Goal: Task Accomplishment & Management: Manage account settings

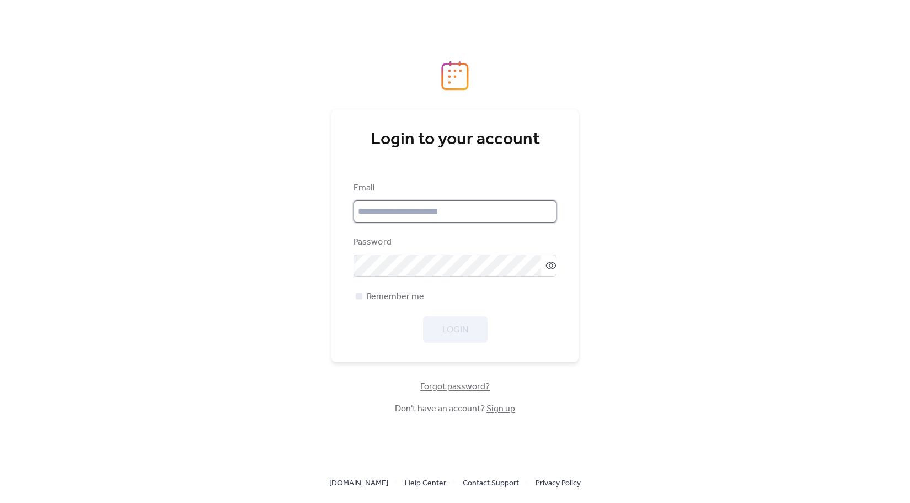
click at [388, 217] on input "email" at bounding box center [455, 211] width 203 height 22
paste input "**********"
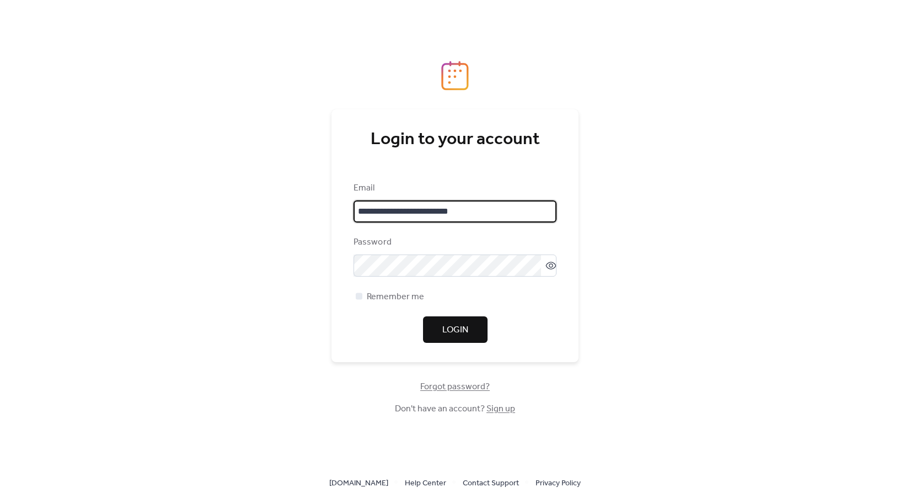
scroll to position [2, 0]
drag, startPoint x: 459, startPoint y: 213, endPoint x: 524, endPoint y: 216, distance: 64.6
click at [524, 216] on input "**********" at bounding box center [455, 211] width 203 height 22
type input "**********"
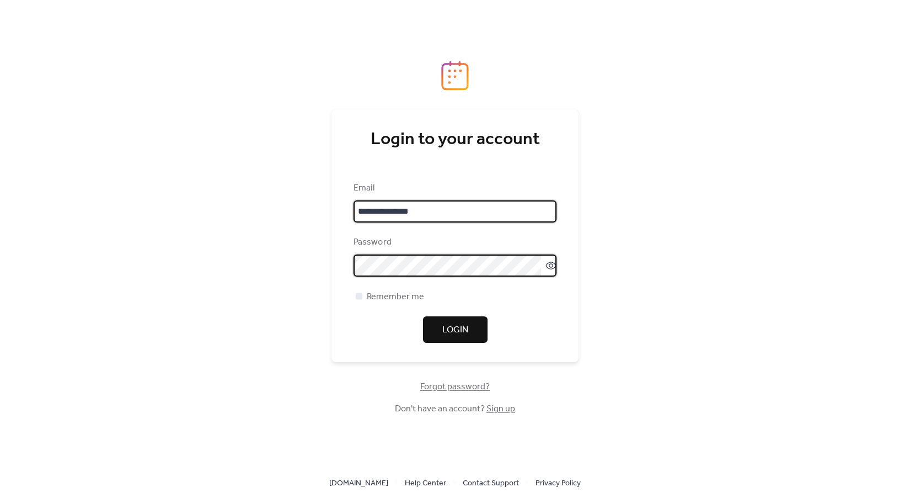
scroll to position [0, 0]
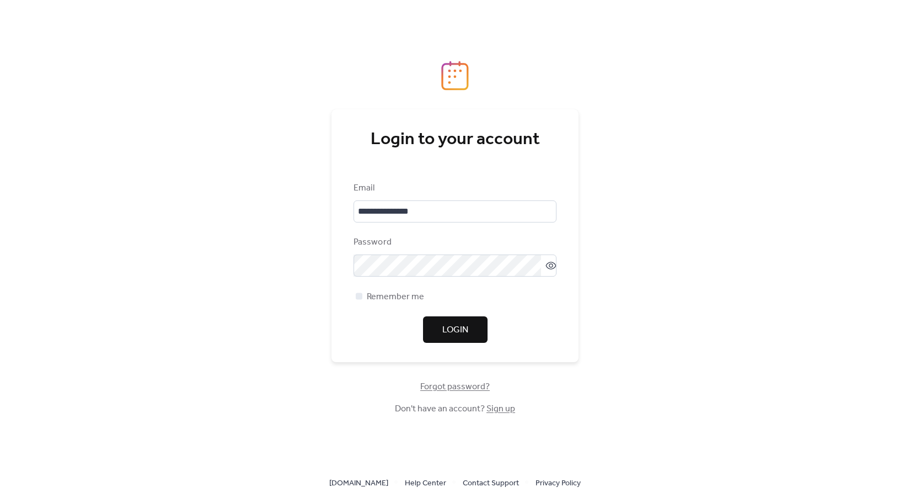
click at [473, 330] on button "Login" at bounding box center [455, 329] width 65 height 26
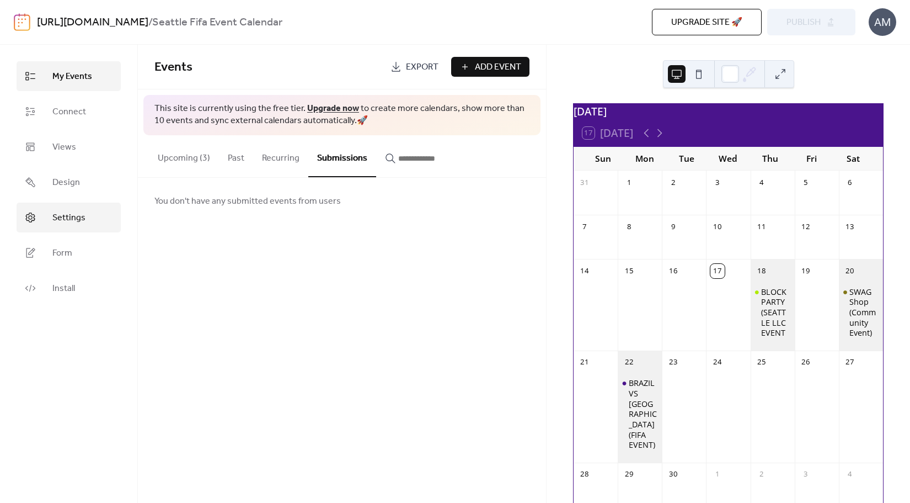
click at [91, 217] on link "Settings" at bounding box center [69, 217] width 104 height 30
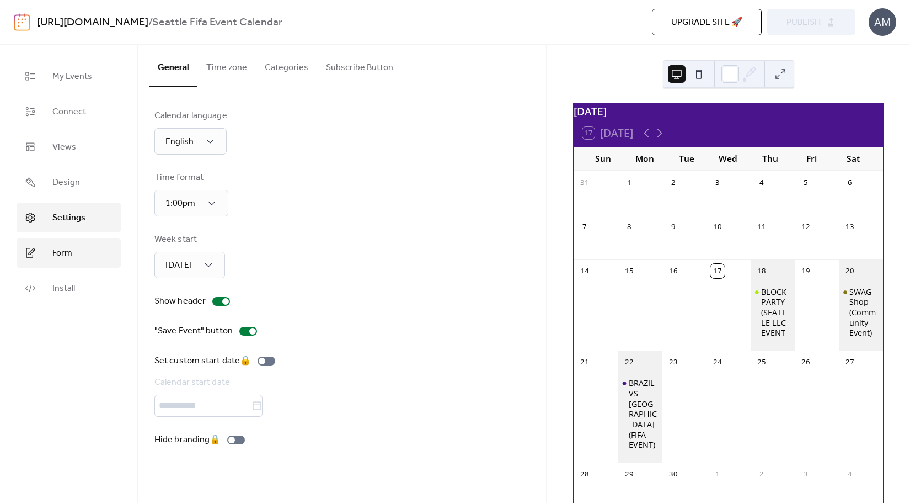
click at [75, 250] on link "Form" at bounding box center [69, 253] width 104 height 30
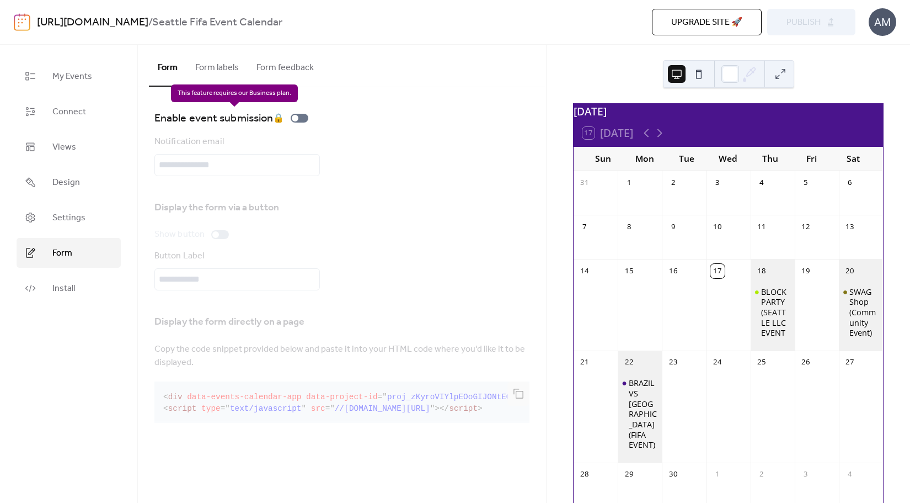
click at [295, 116] on div "Enable event submission 🔒" at bounding box center [233, 118] width 158 height 18
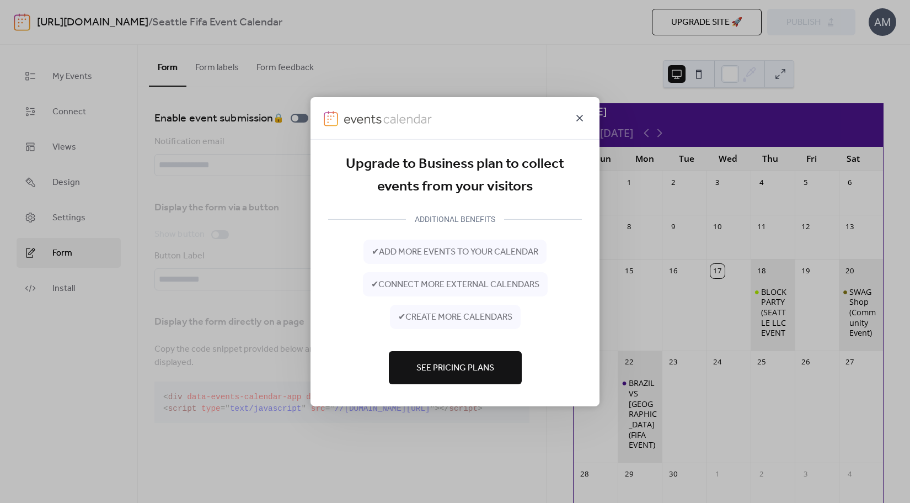
click at [575, 116] on icon at bounding box center [579, 117] width 13 height 13
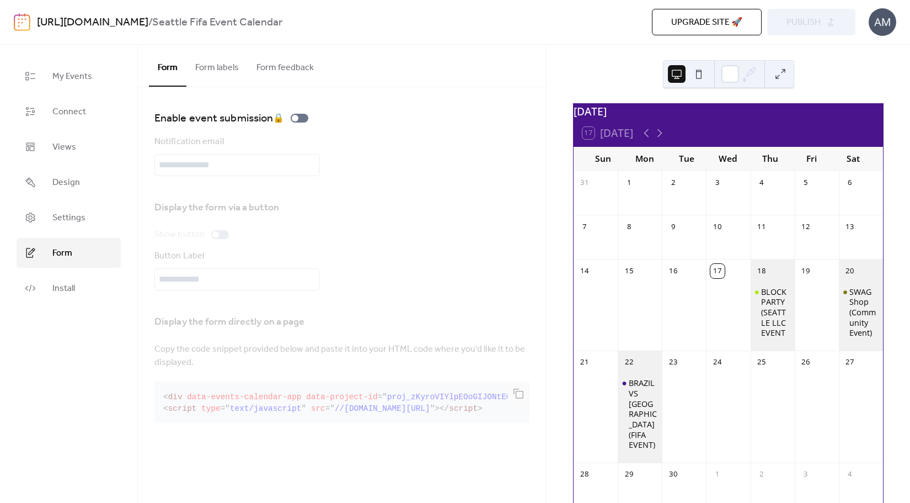
click at [221, 71] on button "Form labels" at bounding box center [216, 65] width 61 height 41
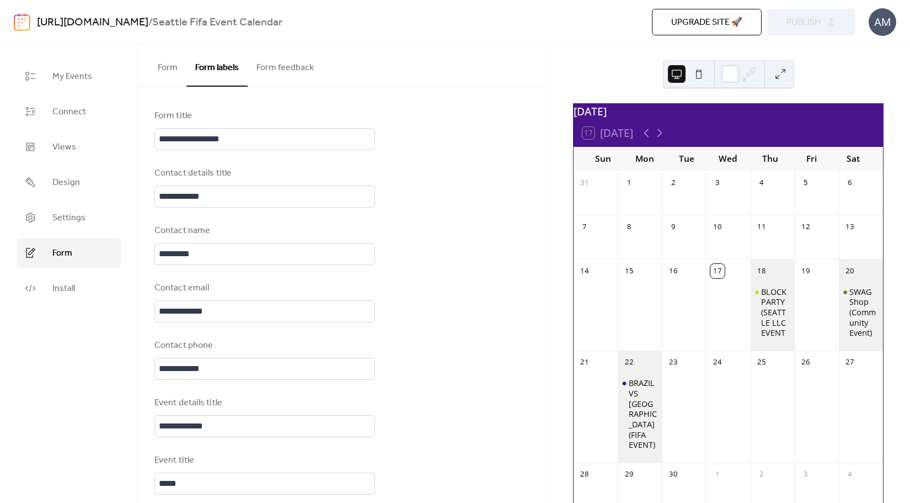
click at [269, 65] on button "Form feedback" at bounding box center [285, 65] width 75 height 41
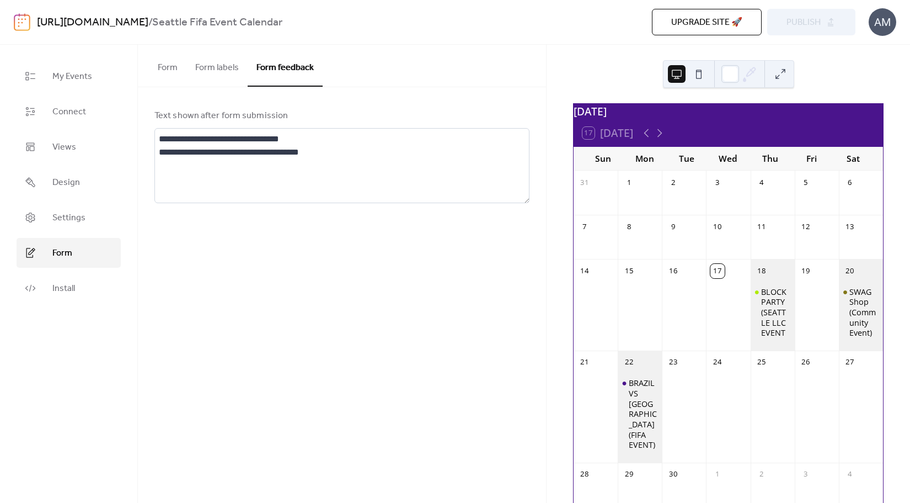
drag, startPoint x: 209, startPoint y: 63, endPoint x: 194, endPoint y: 66, distance: 14.7
click at [208, 63] on button "Form labels" at bounding box center [216, 65] width 61 height 41
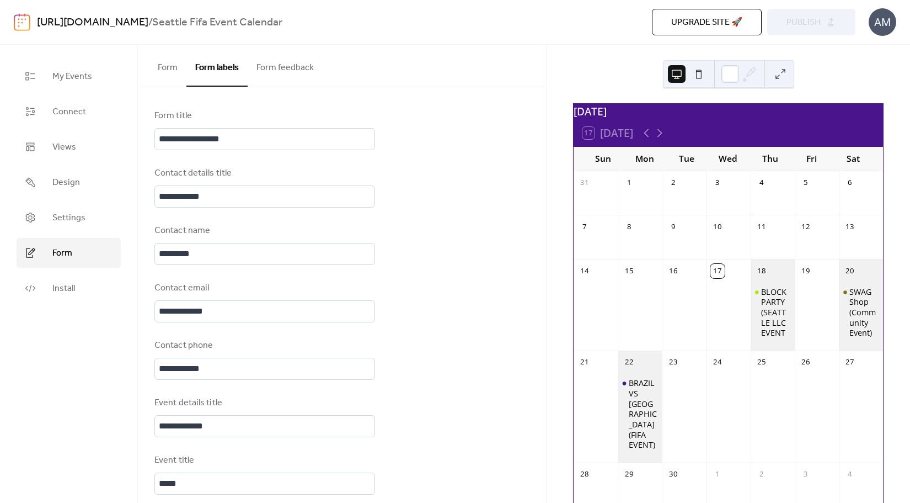
click at [172, 70] on button "Form" at bounding box center [168, 65] width 38 height 41
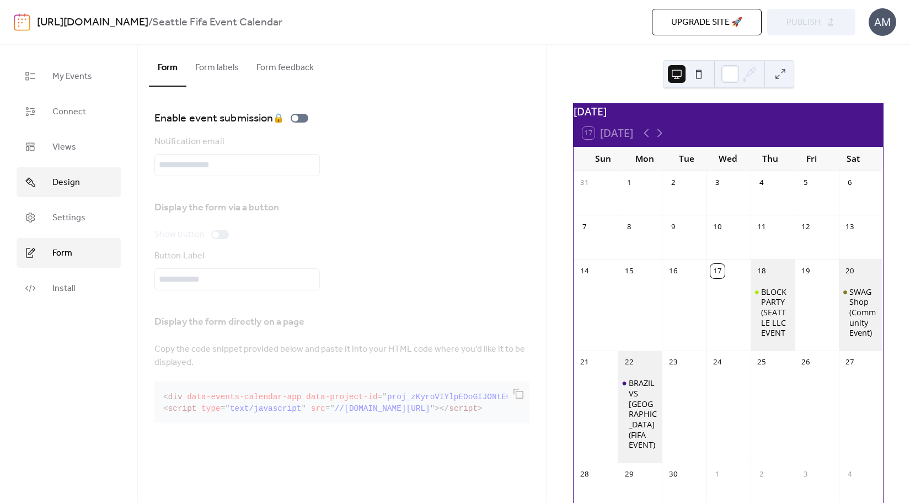
click at [71, 185] on span "Design" at bounding box center [66, 182] width 28 height 13
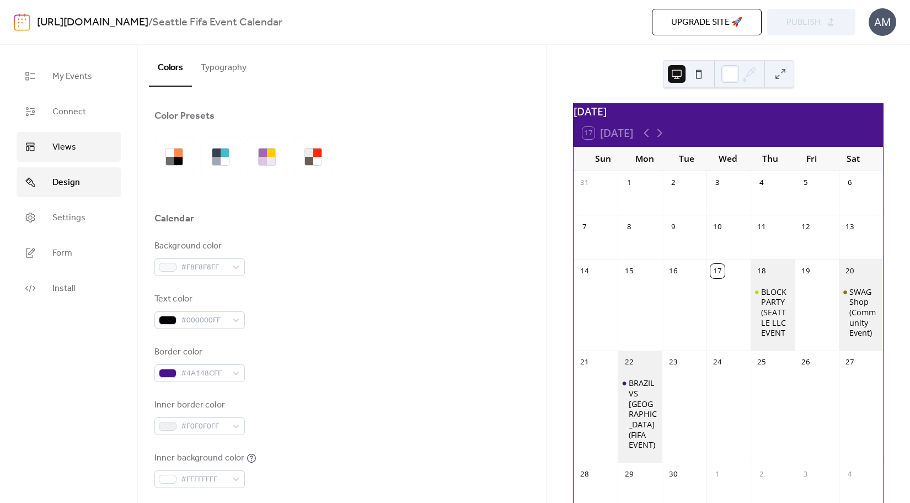
click at [72, 148] on span "Views" at bounding box center [64, 147] width 24 height 13
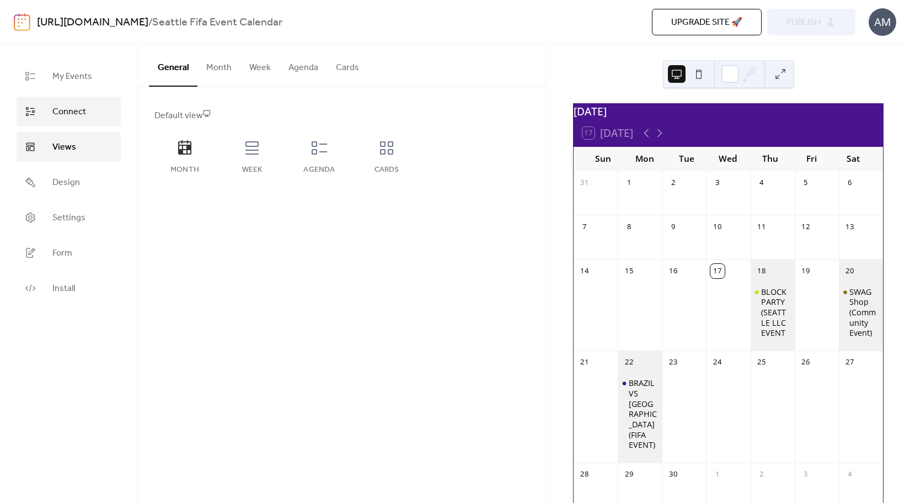
click at [72, 115] on span "Connect" at bounding box center [69, 111] width 34 height 13
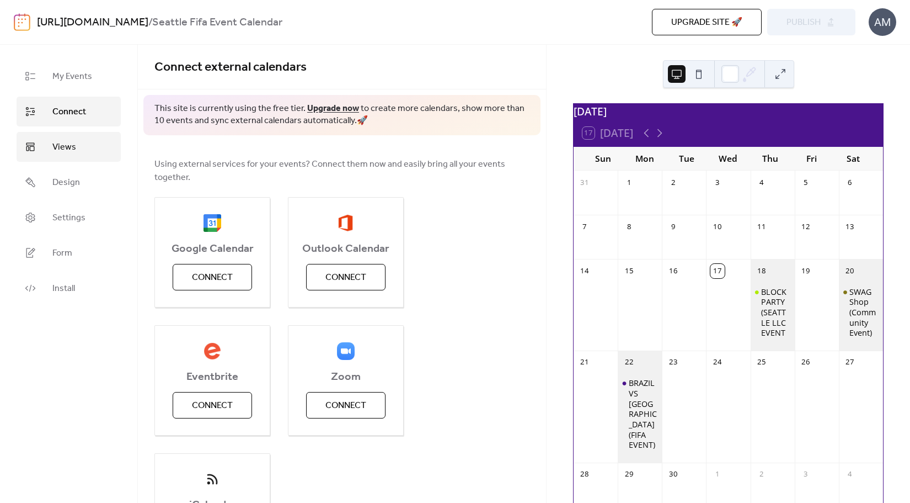
click at [68, 137] on link "Views" at bounding box center [69, 147] width 104 height 30
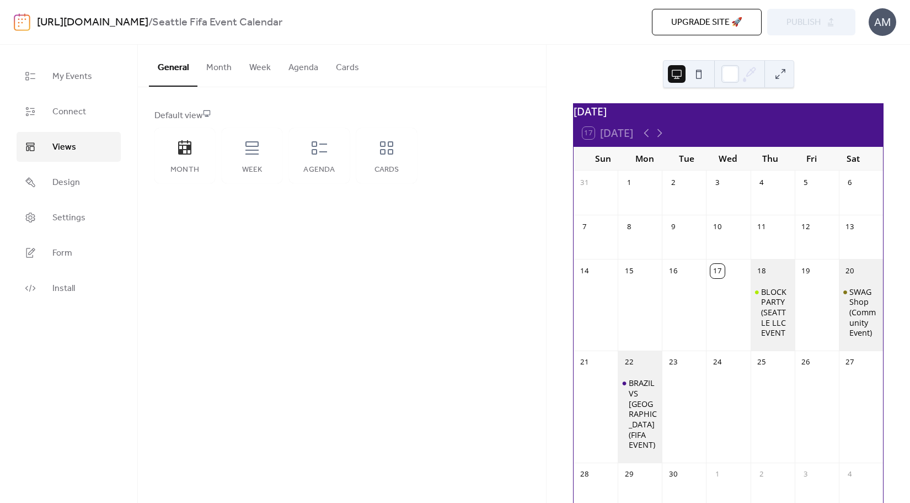
click at [346, 74] on button "Cards" at bounding box center [347, 65] width 41 height 41
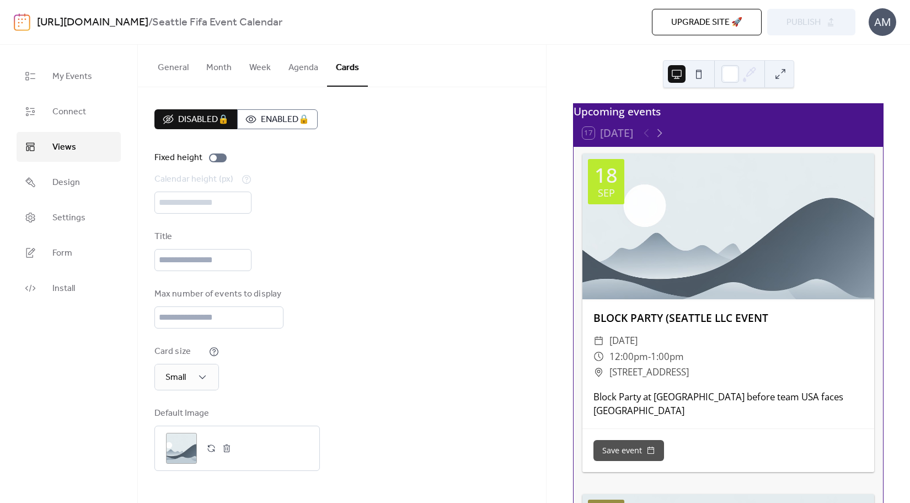
drag, startPoint x: 295, startPoint y: 68, endPoint x: 266, endPoint y: 68, distance: 28.7
click at [295, 68] on button "Agenda" at bounding box center [303, 65] width 47 height 41
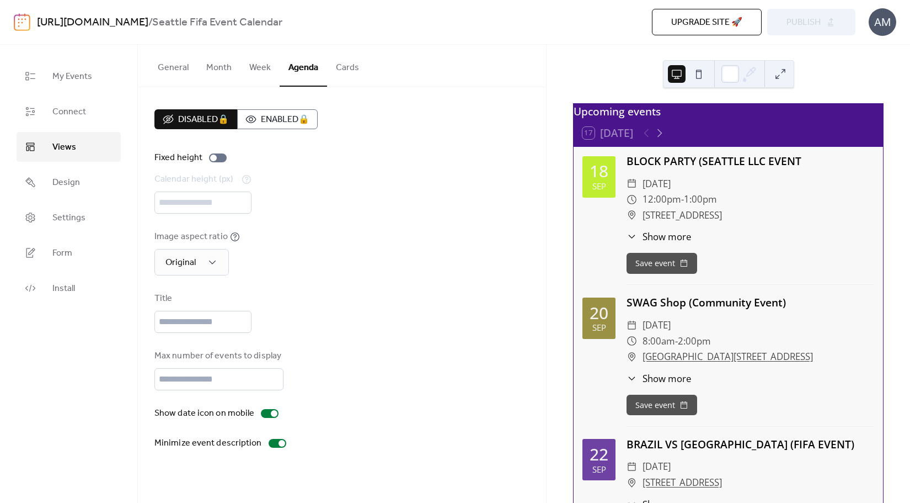
click at [237, 68] on button "Month" at bounding box center [219, 65] width 43 height 41
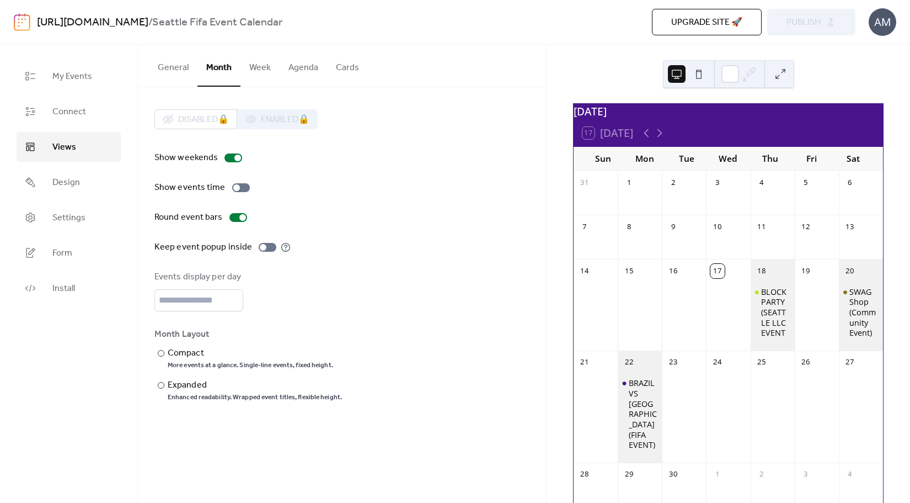
click at [199, 71] on button "Month" at bounding box center [219, 66] width 43 height 42
click at [179, 72] on button "General" at bounding box center [173, 65] width 49 height 41
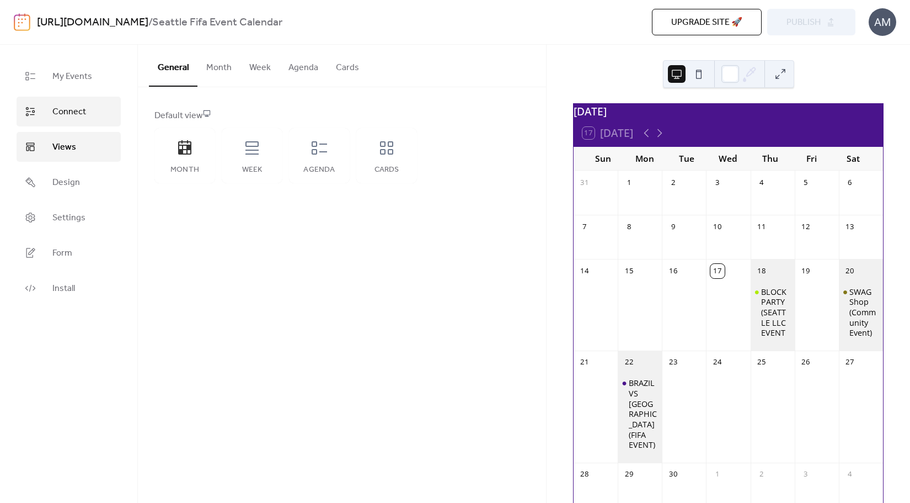
click at [79, 115] on span "Connect" at bounding box center [69, 111] width 34 height 13
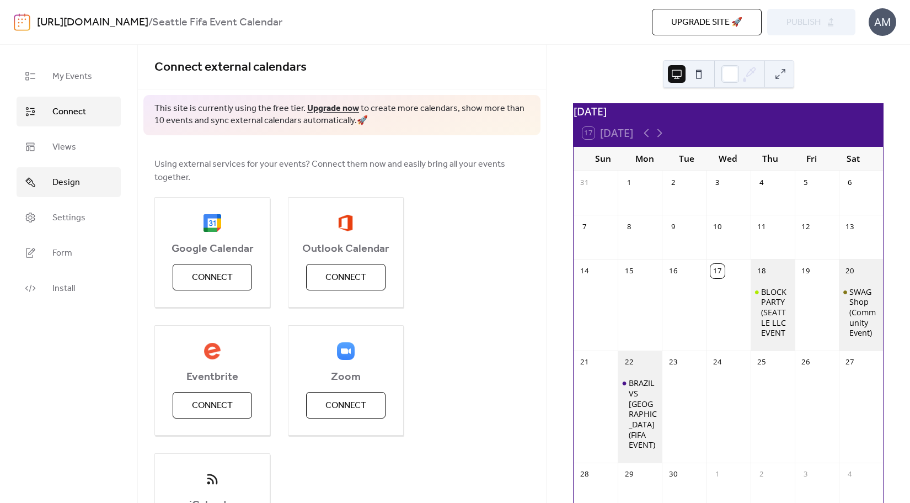
click at [71, 189] on span "Design" at bounding box center [66, 182] width 28 height 13
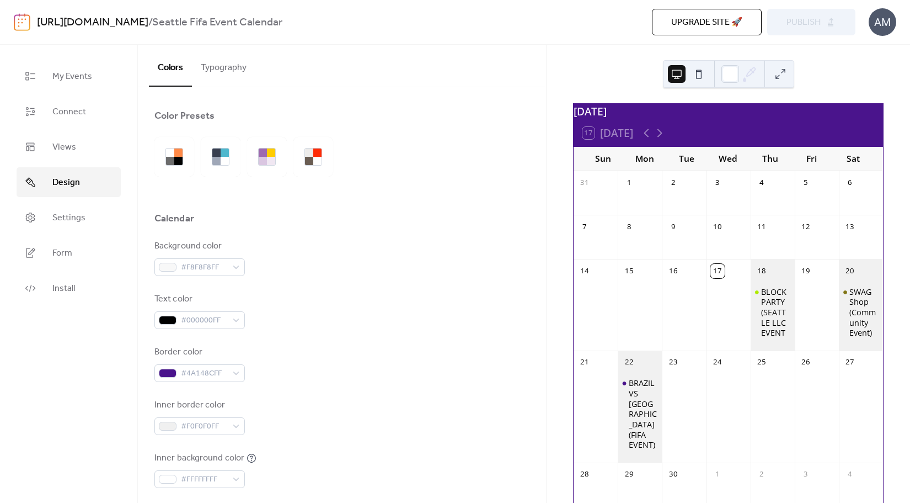
click at [71, 201] on ul "My Events Connect Views Design Settings Form Install" at bounding box center [69, 182] width 104 height 242
click at [69, 215] on span "Settings" at bounding box center [68, 217] width 33 height 13
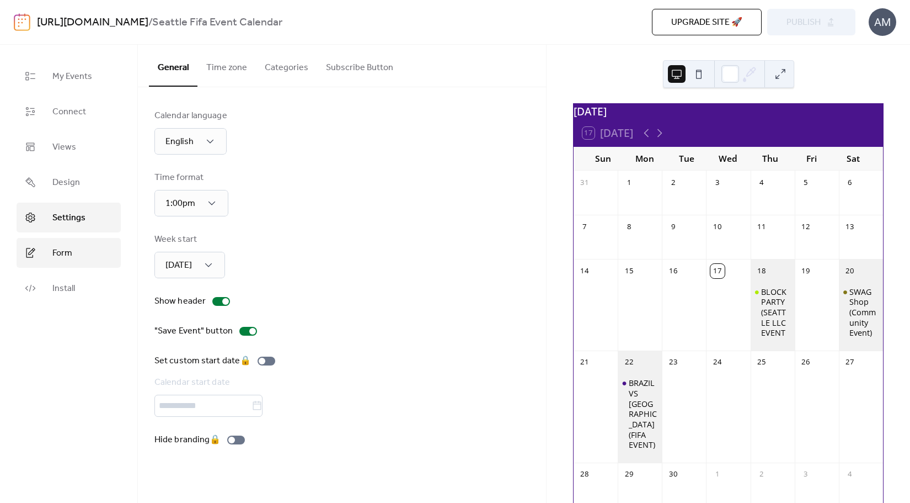
click at [69, 247] on span "Form" at bounding box center [62, 253] width 20 height 13
click at [74, 247] on link "Form" at bounding box center [69, 253] width 104 height 30
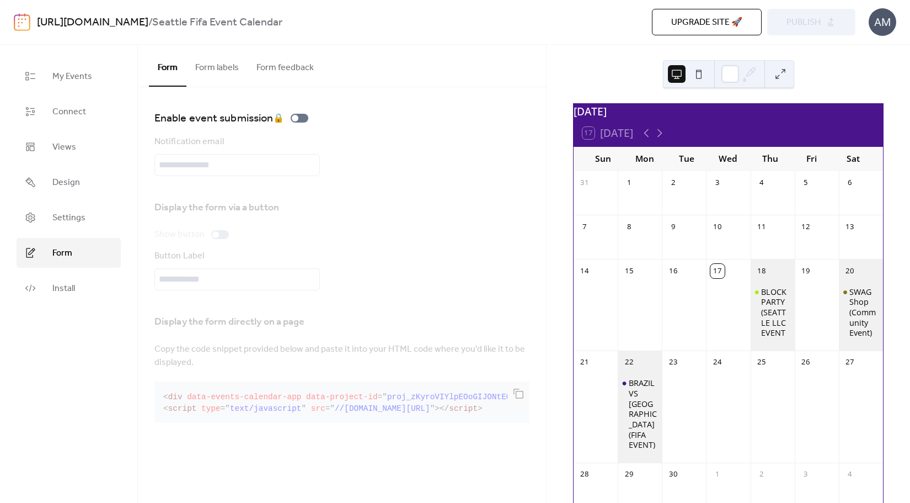
click at [228, 70] on button "Form labels" at bounding box center [216, 65] width 61 height 41
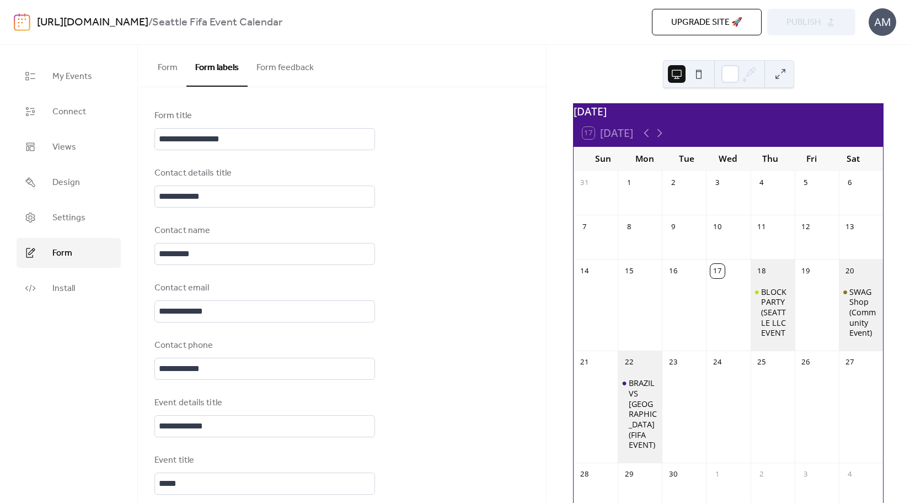
scroll to position [588, 0]
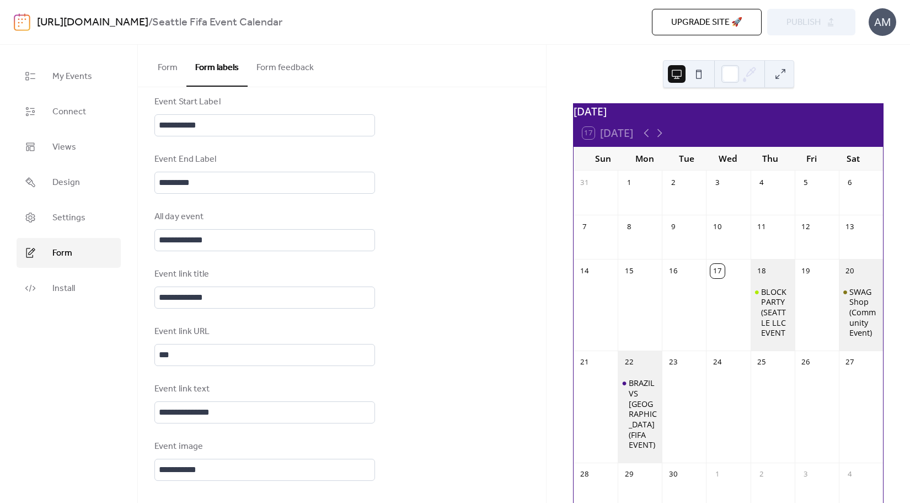
click at [290, 74] on button "Form feedback" at bounding box center [285, 65] width 75 height 41
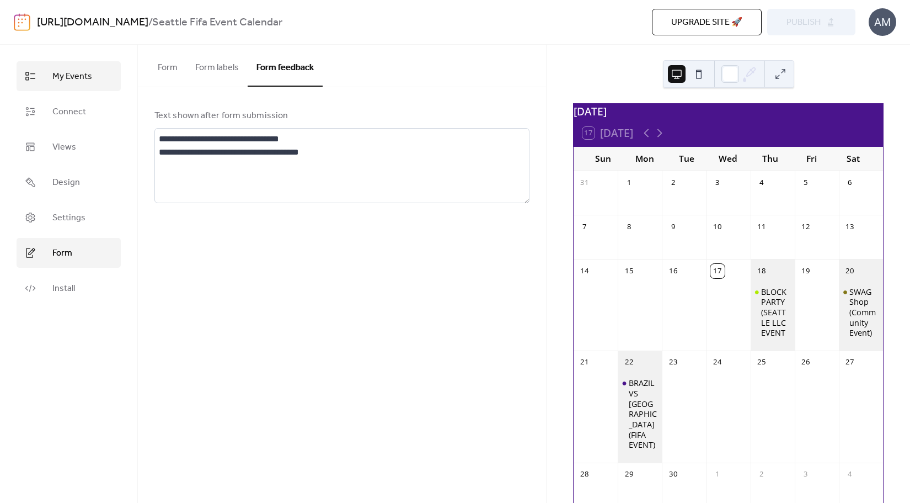
click at [60, 79] on span "My Events" at bounding box center [72, 76] width 40 height 13
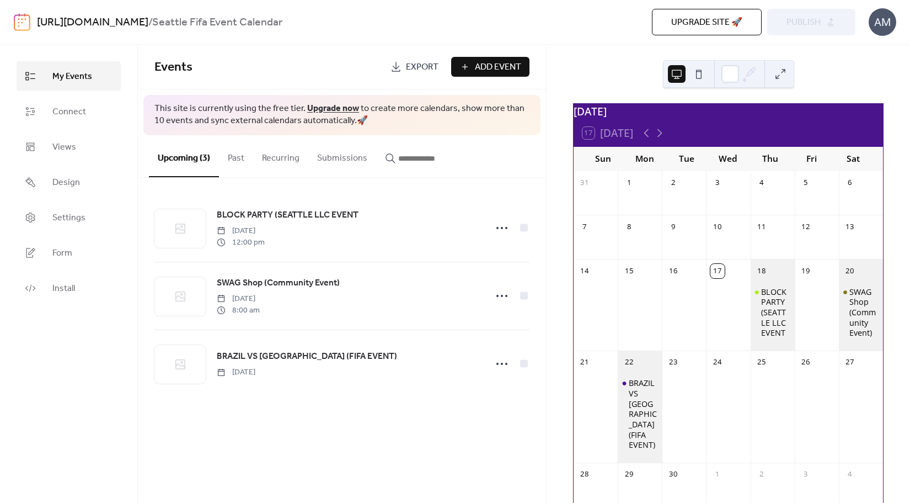
click at [330, 162] on button "Submissions" at bounding box center [342, 155] width 68 height 41
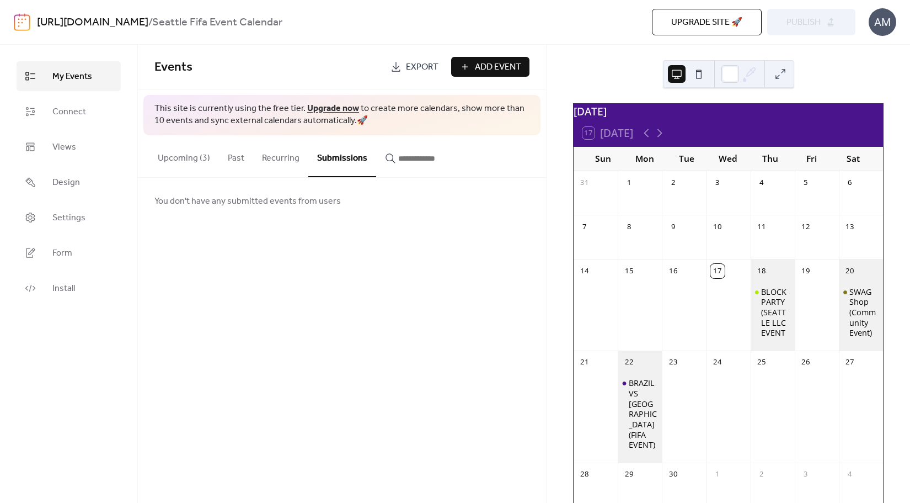
click at [273, 163] on button "Recurring" at bounding box center [280, 155] width 55 height 41
click at [238, 161] on button "Past" at bounding box center [236, 155] width 34 height 41
click at [199, 161] on button "Upcoming (3)" at bounding box center [184, 155] width 70 height 41
